Goal: Task Accomplishment & Management: Manage account settings

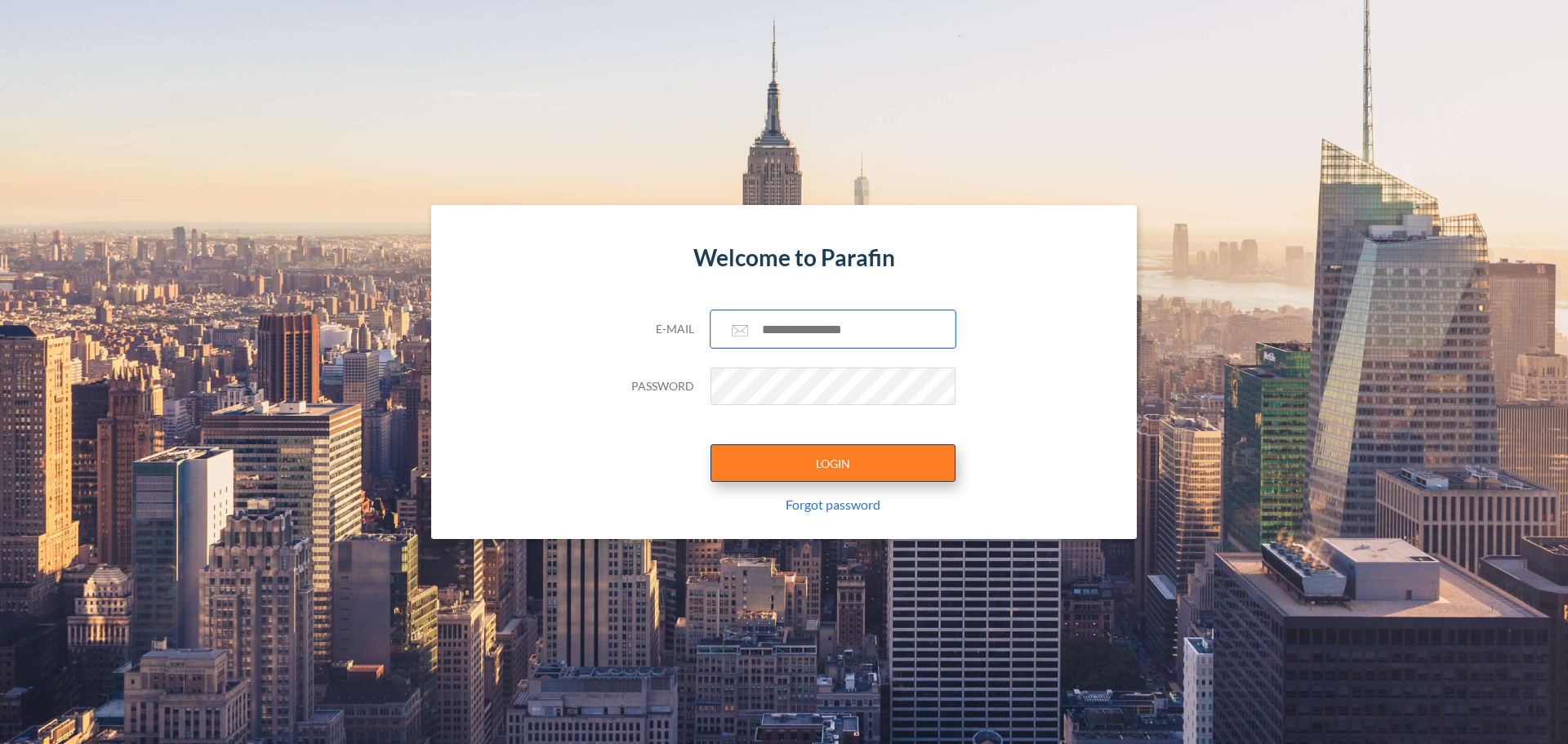
type input "**********"
click at [843, 466] on button "LOGIN" at bounding box center [833, 463] width 245 height 38
type input "**********"
